Goal: Task Accomplishment & Management: Use online tool/utility

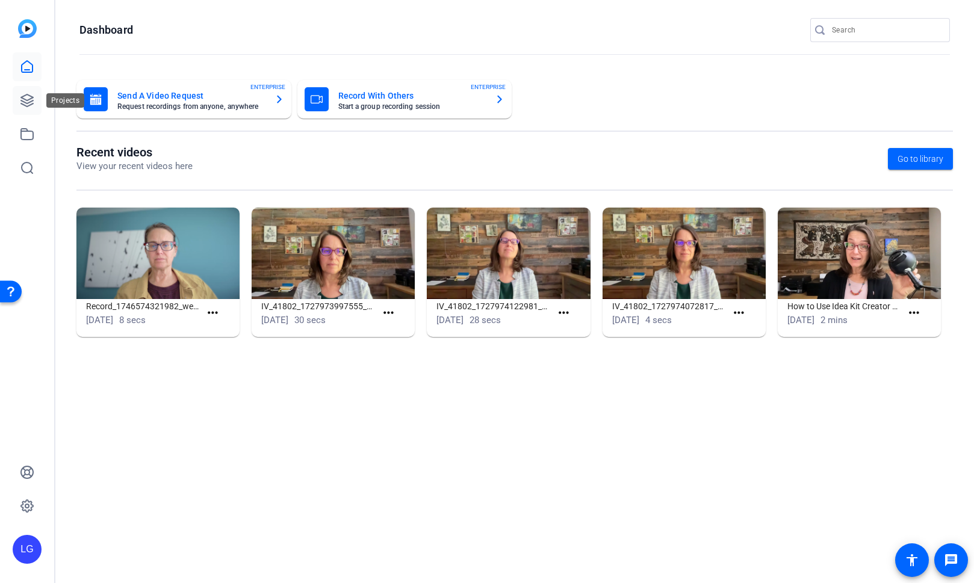
click at [37, 99] on link at bounding box center [27, 100] width 29 height 29
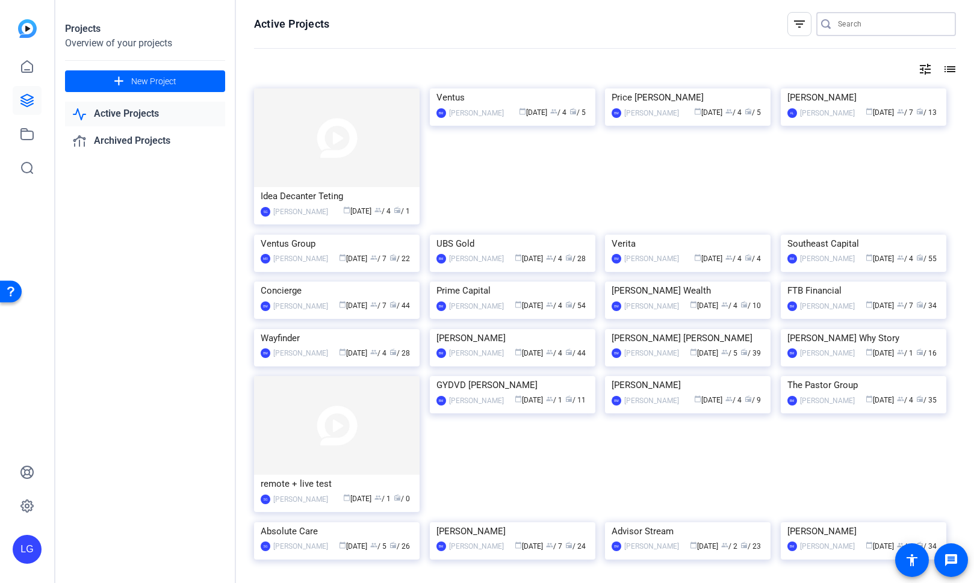
click at [859, 20] on input "Search" at bounding box center [892, 24] width 108 height 14
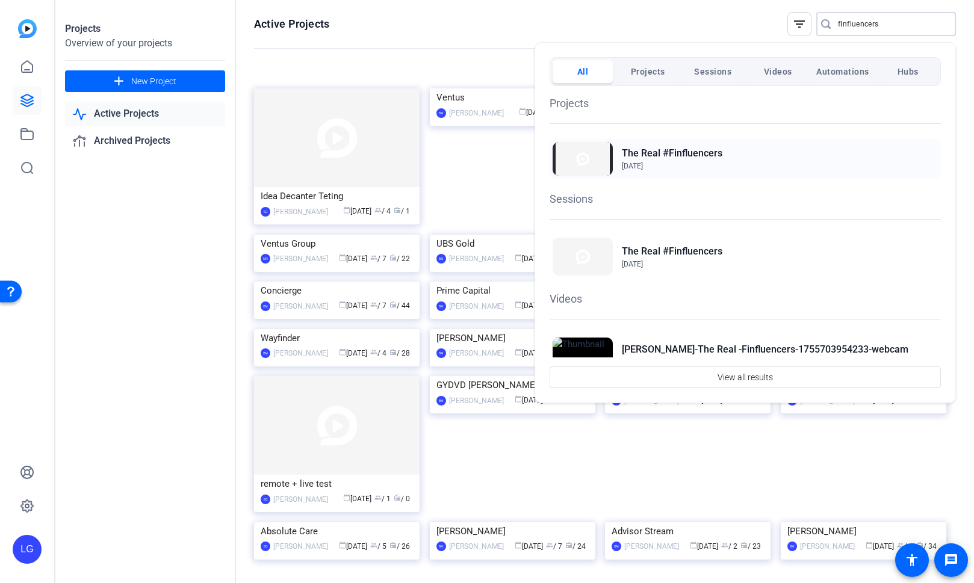
type input "finfluencers"
click at [685, 147] on h2 "The Real #Finfluencers" at bounding box center [672, 153] width 100 height 14
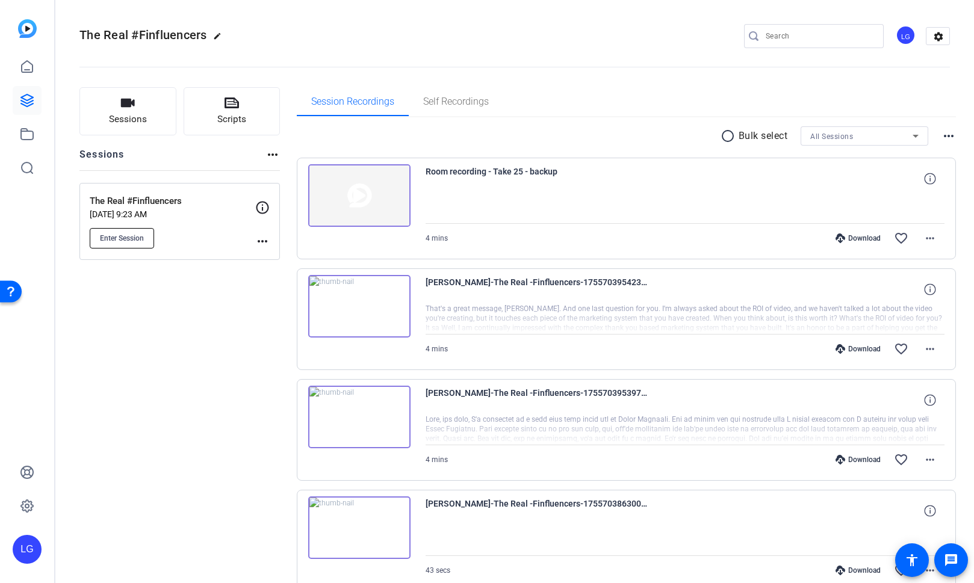
click at [129, 238] on span "Enter Session" at bounding box center [122, 238] width 44 height 10
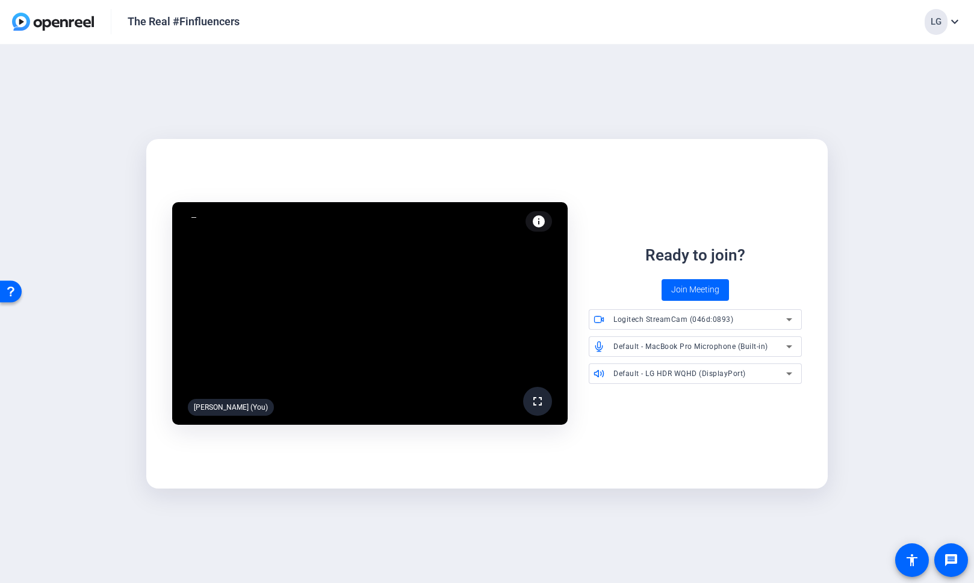
click at [794, 346] on icon at bounding box center [789, 346] width 14 height 14
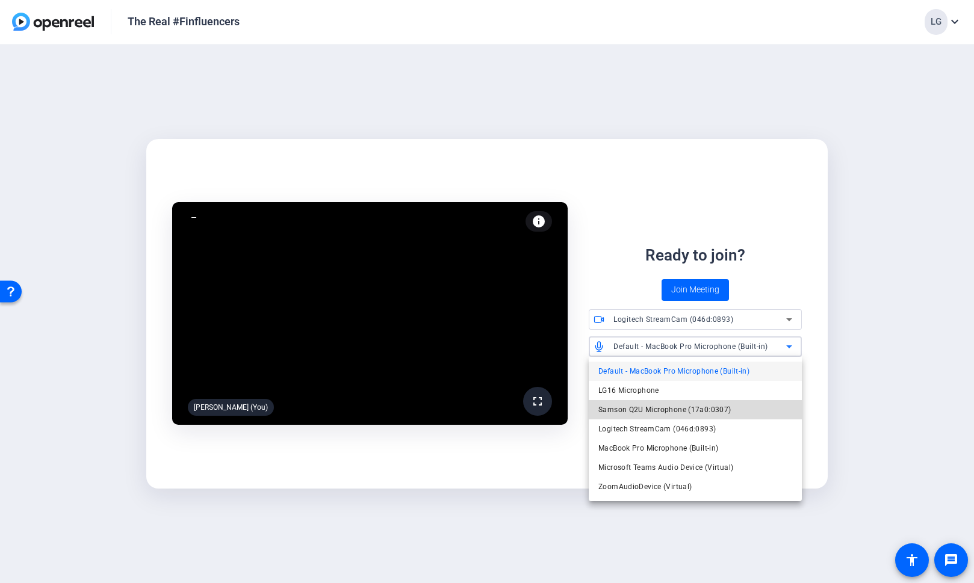
click at [0, 0] on mat-option "Samson Q2U Microphone (17a0:0307)" at bounding box center [0, 0] width 0 height 0
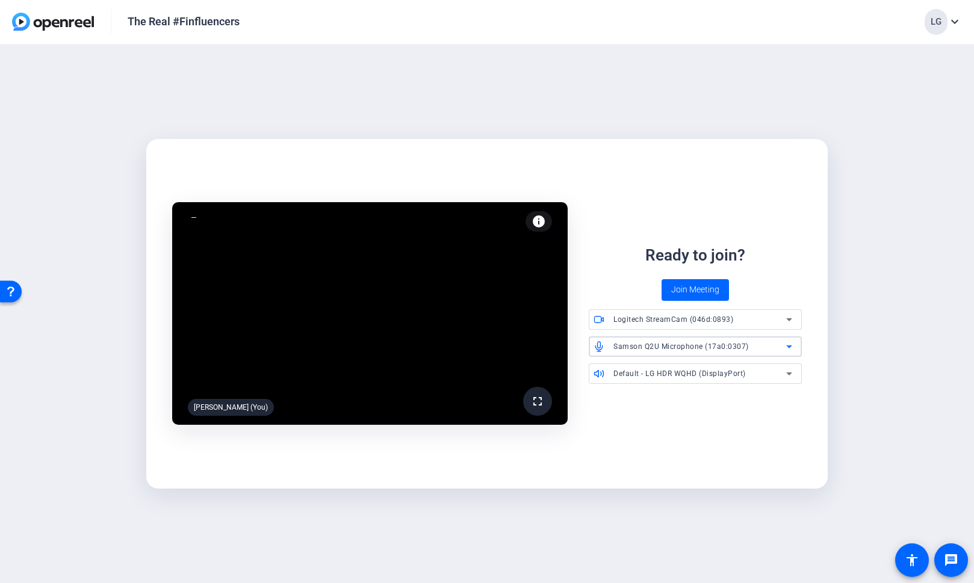
click at [778, 371] on div "Default - LG HDR WQHD (DisplayPort)" at bounding box center [699, 373] width 173 height 15
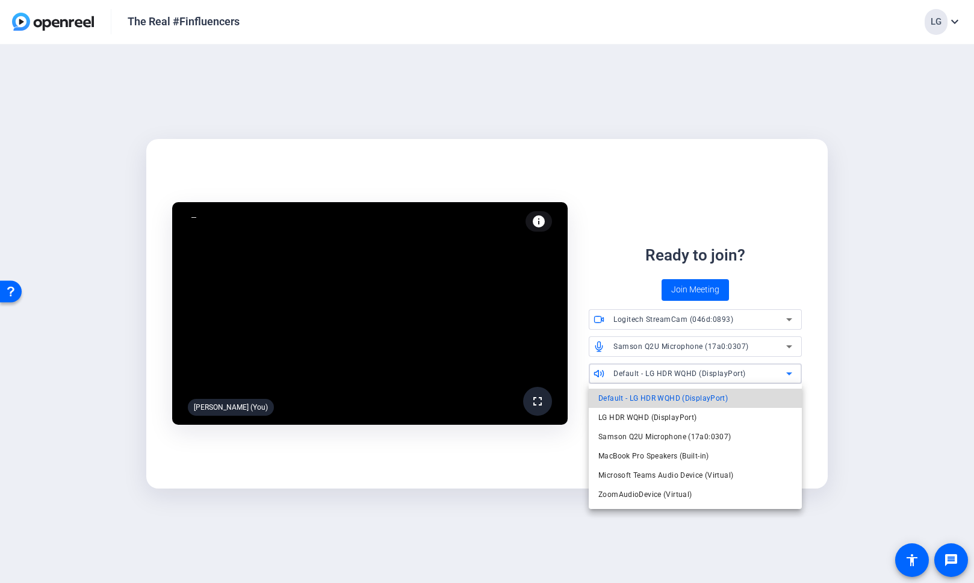
click at [753, 397] on mat-option "Default - LG HDR WQHD (DisplayPort)" at bounding box center [695, 398] width 213 height 19
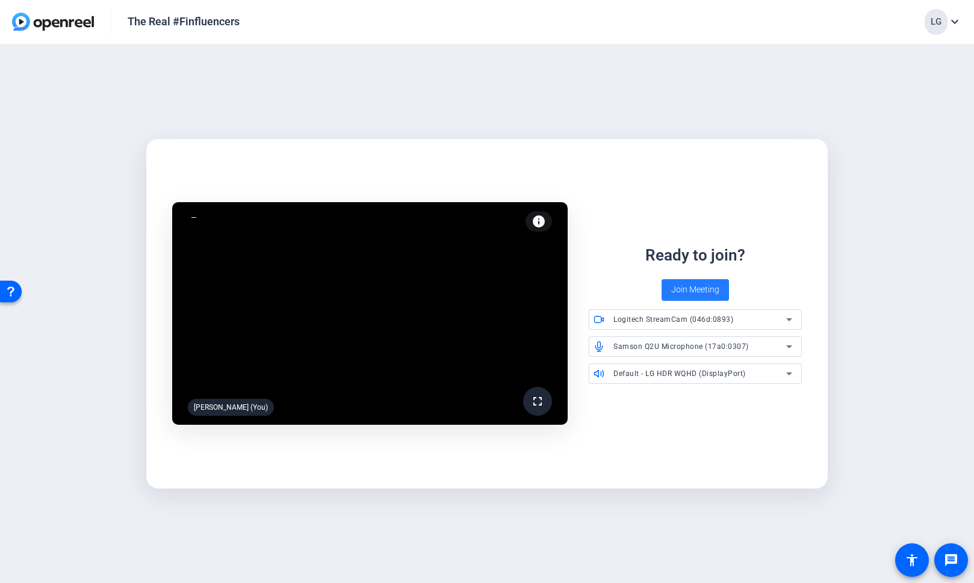
click at [701, 289] on span "Join Meeting" at bounding box center [695, 289] width 48 height 13
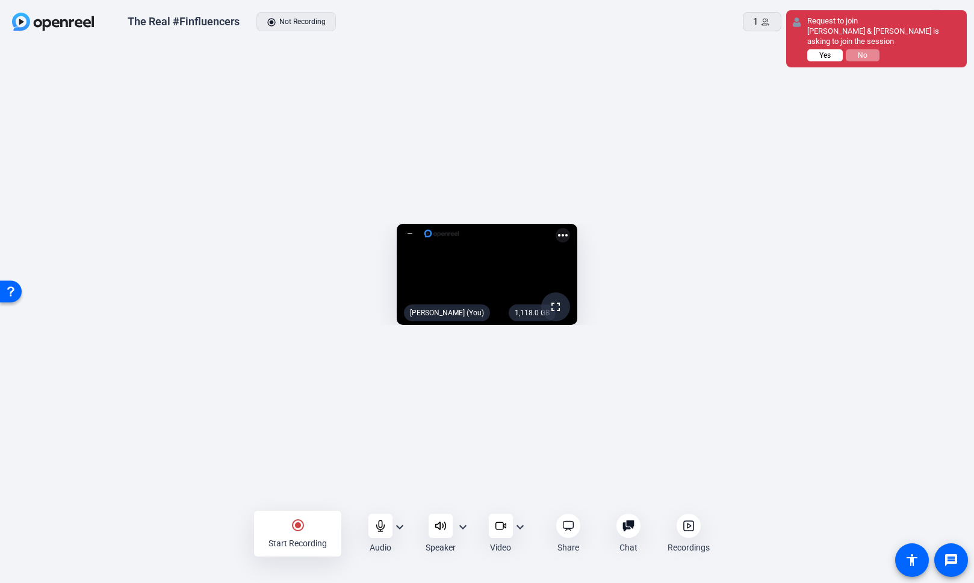
click at [0, 0] on span "Yes" at bounding box center [0, 0] width 0 height 0
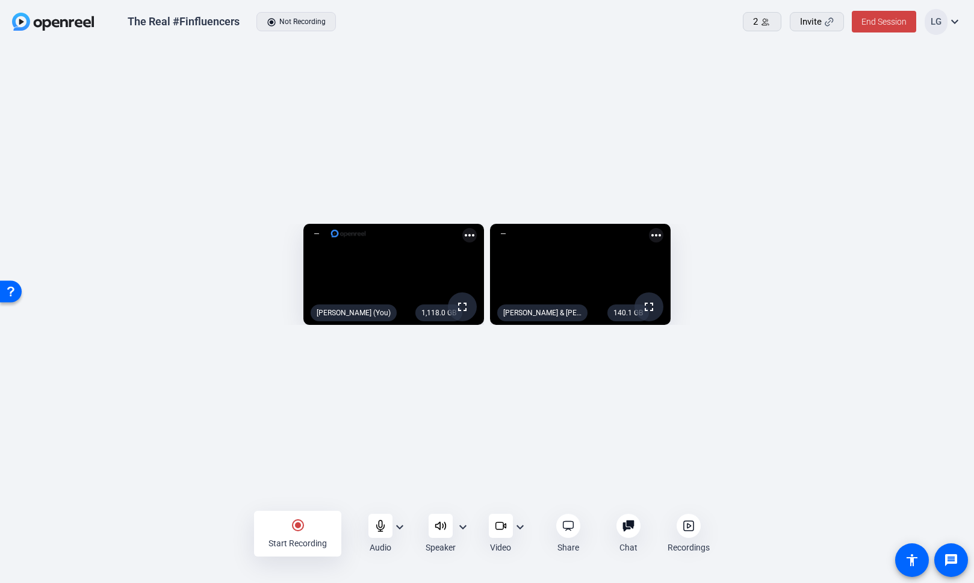
click at [295, 531] on mat-icon "radio_button_checked" at bounding box center [298, 525] width 14 height 14
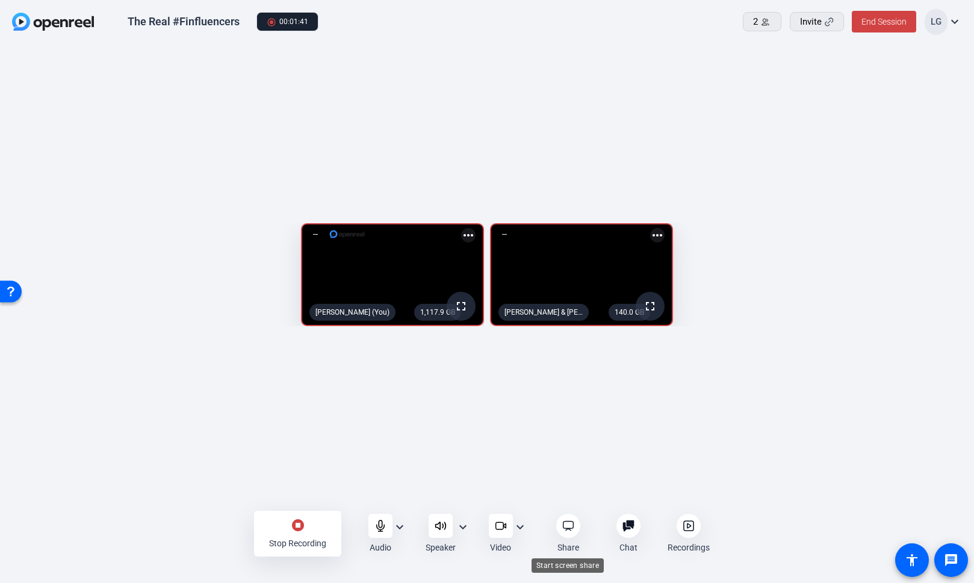
click at [567, 524] on icon at bounding box center [568, 526] width 12 height 12
click at [301, 527] on mat-icon "stop_circle" at bounding box center [298, 525] width 14 height 14
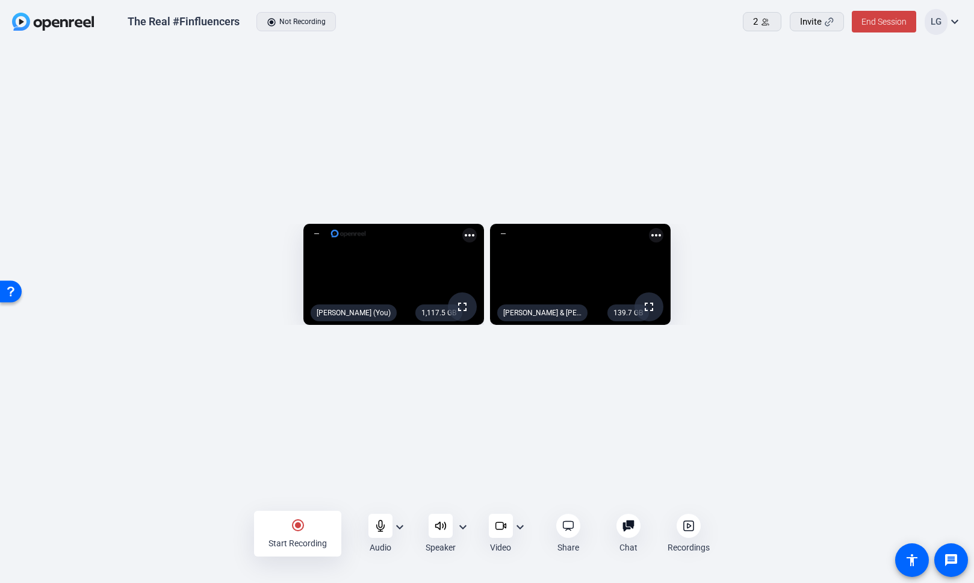
click at [297, 530] on mat-icon "radio_button_checked" at bounding box center [298, 525] width 14 height 14
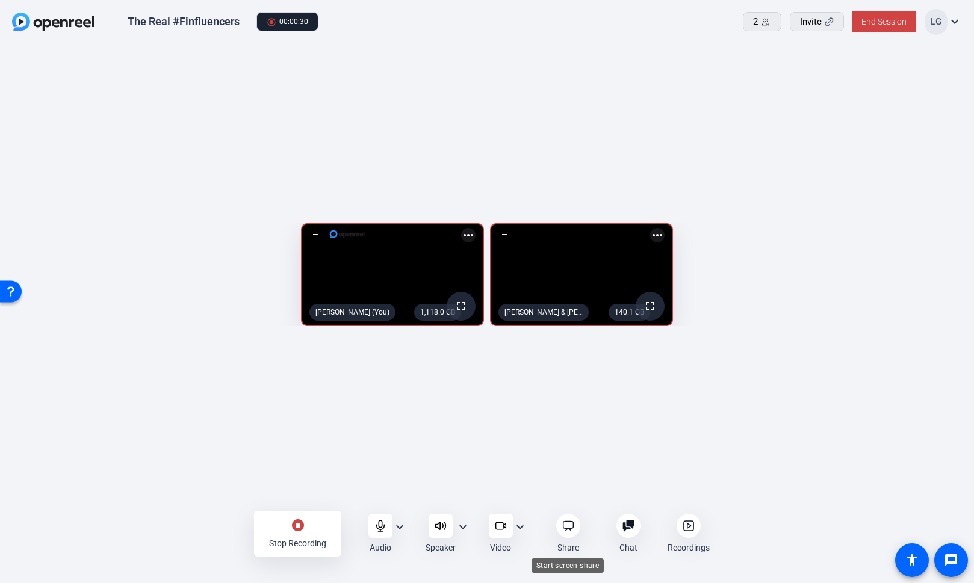
click at [565, 526] on icon at bounding box center [568, 526] width 12 height 12
click at [567, 531] on icon at bounding box center [568, 526] width 12 height 12
click at [300, 525] on mat-icon "stop_circle" at bounding box center [298, 525] width 14 height 14
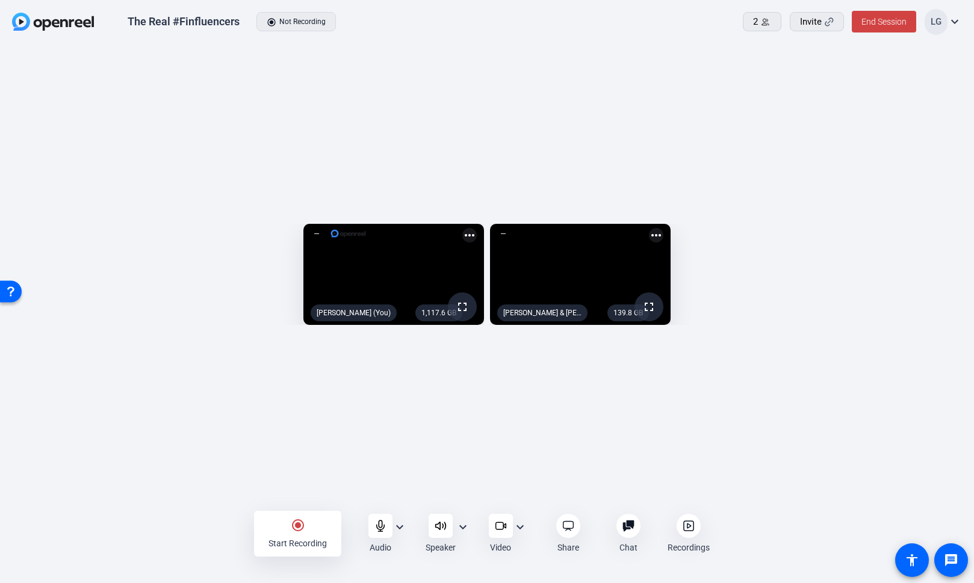
click at [294, 527] on mat-icon "radio_button_checked" at bounding box center [298, 525] width 14 height 14
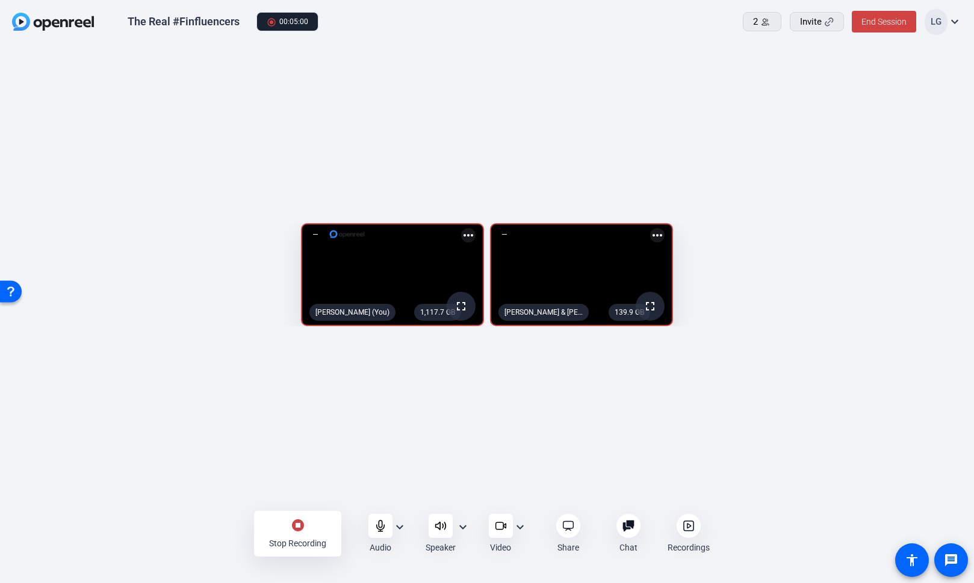
click at [295, 530] on mat-icon "stop_circle" at bounding box center [298, 525] width 14 height 14
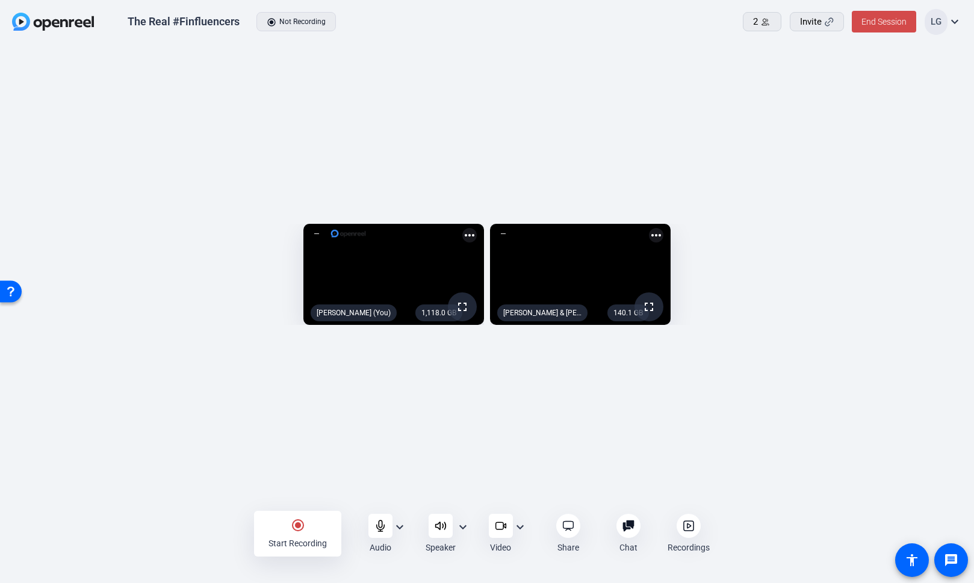
click at [883, 23] on span "End Session" at bounding box center [883, 22] width 45 height 10
click at [856, 76] on span "End Session For All" at bounding box center [850, 77] width 70 height 14
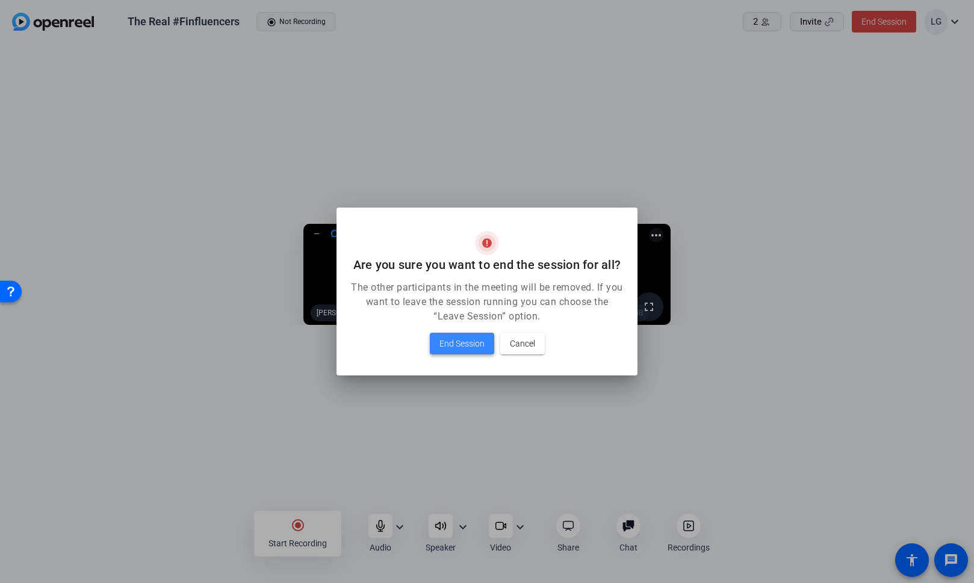
click at [452, 344] on span "End Session" at bounding box center [461, 343] width 45 height 14
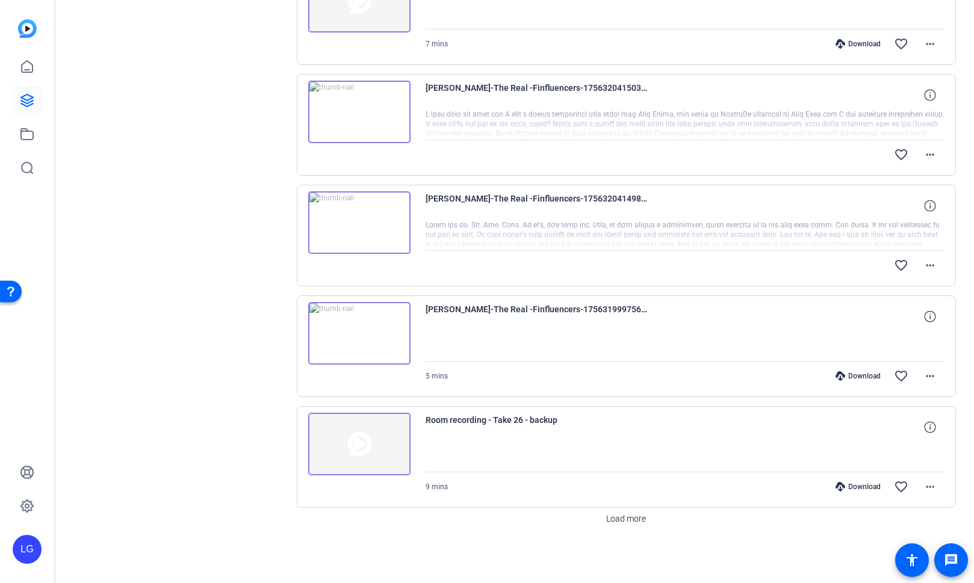
scroll to position [747, 0]
click at [616, 518] on span "Load more" at bounding box center [626, 520] width 40 height 13
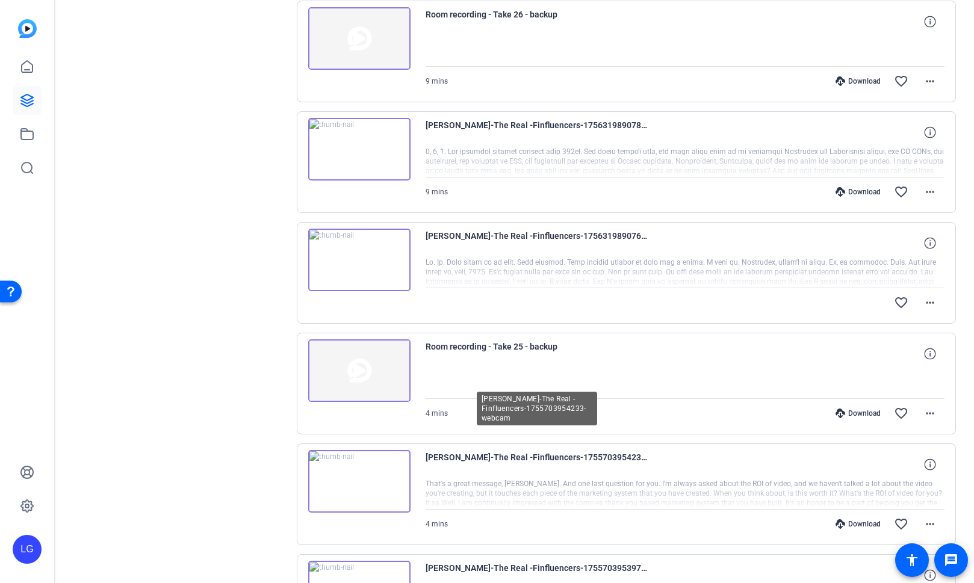
scroll to position [1145, 0]
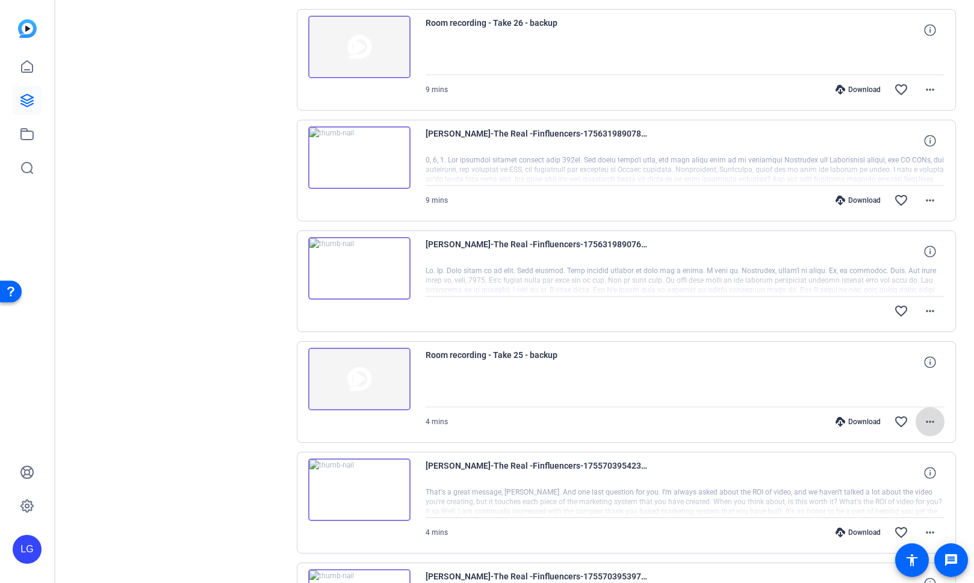
click at [935, 421] on mat-icon "more_horiz" at bounding box center [930, 422] width 14 height 14
click at [779, 432] on div at bounding box center [487, 291] width 974 height 583
click at [931, 360] on icon at bounding box center [929, 361] width 11 height 11
click at [929, 250] on icon at bounding box center [929, 251] width 11 height 11
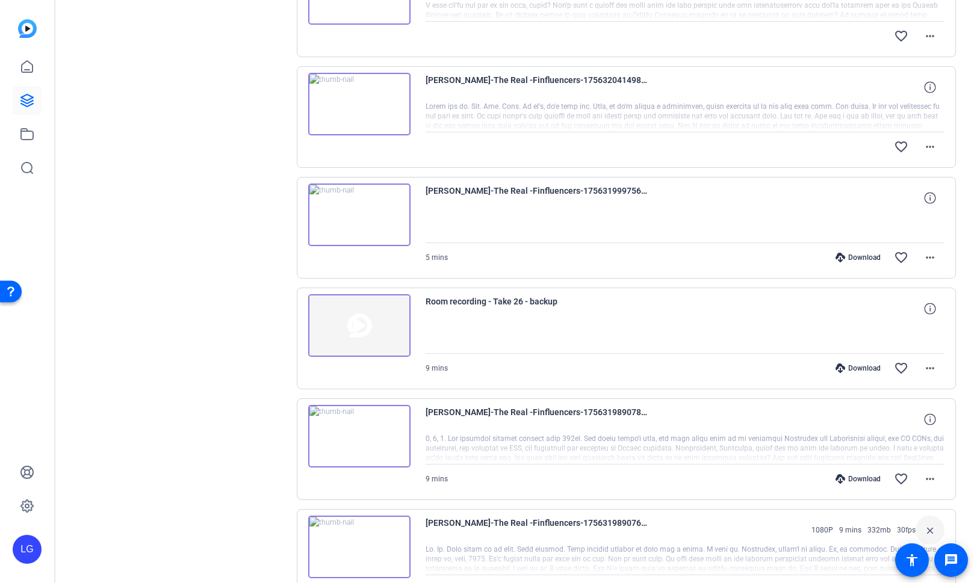
scroll to position [866, 0]
